Goal: Task Accomplishment & Management: Use online tool/utility

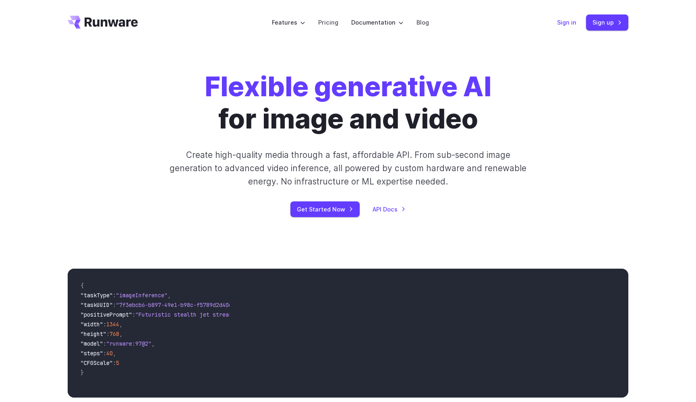
click at [571, 22] on link "Sign in" at bounding box center [566, 22] width 19 height 9
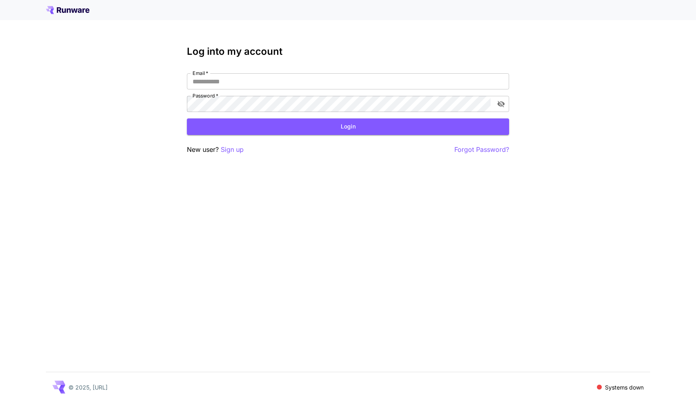
type input "**********"
click at [383, 128] on button "Login" at bounding box center [348, 126] width 322 height 17
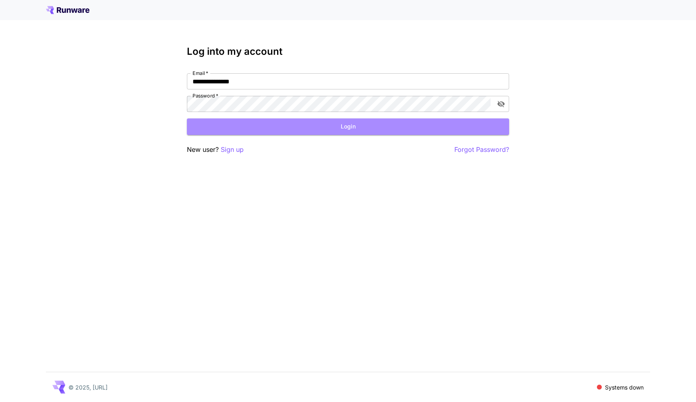
click at [383, 128] on button "Login" at bounding box center [348, 126] width 322 height 17
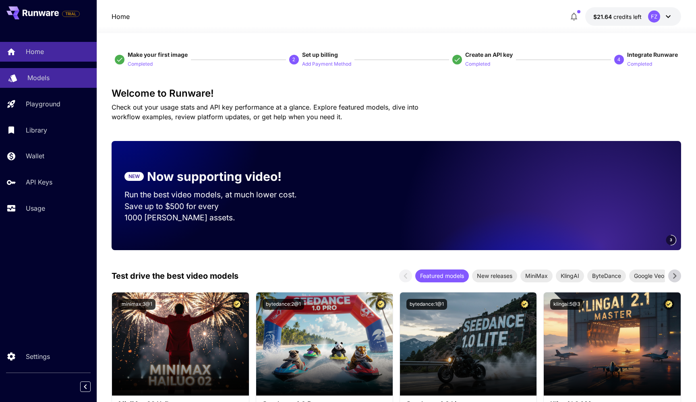
click at [35, 77] on p "Models" at bounding box center [38, 78] width 22 height 10
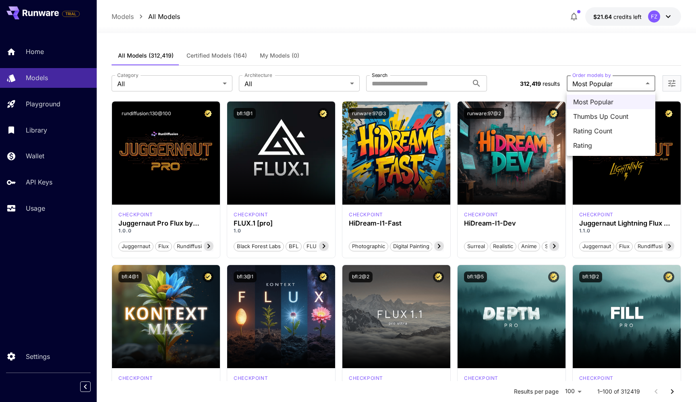
click at [554, 50] on div at bounding box center [348, 201] width 696 height 402
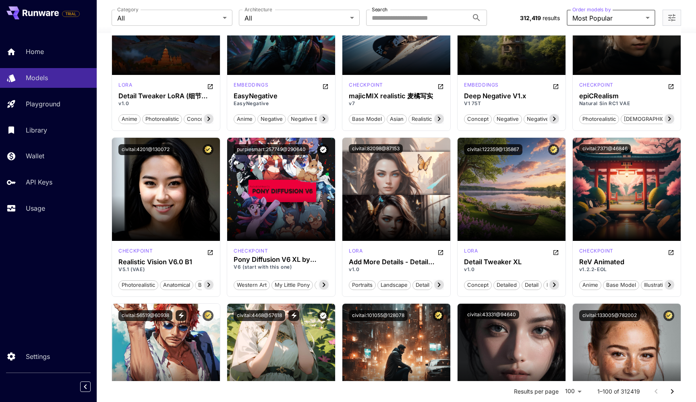
scroll to position [1029, 0]
